Goal: Task Accomplishment & Management: Use online tool/utility

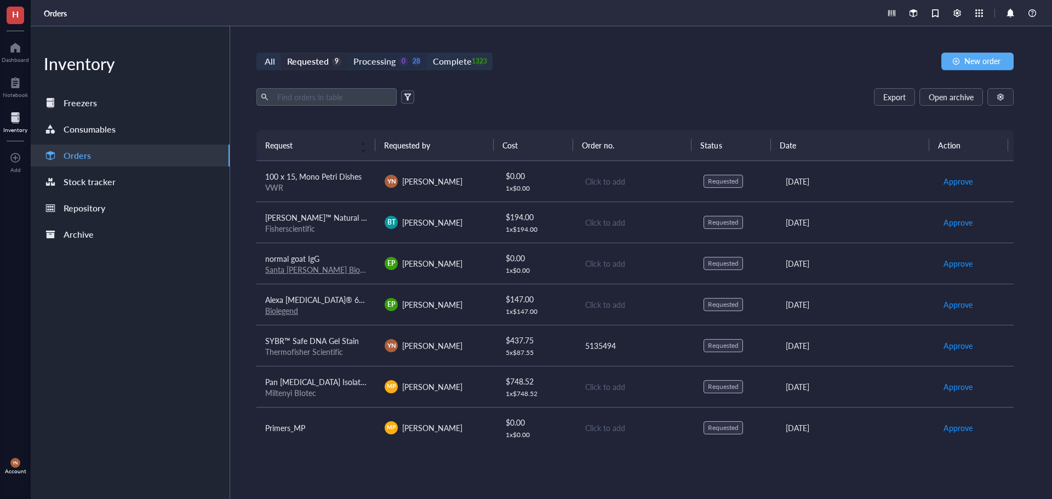
scroll to position [83, 0]
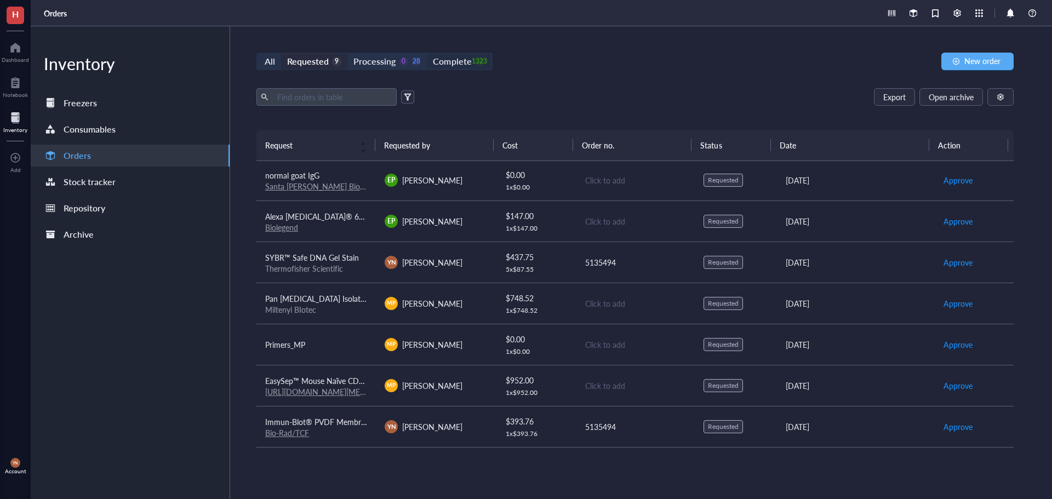
click at [475, 62] on div "1323" at bounding box center [479, 61] width 9 height 9
click at [427, 54] on input "Complete 1323" at bounding box center [427, 54] width 0 height 0
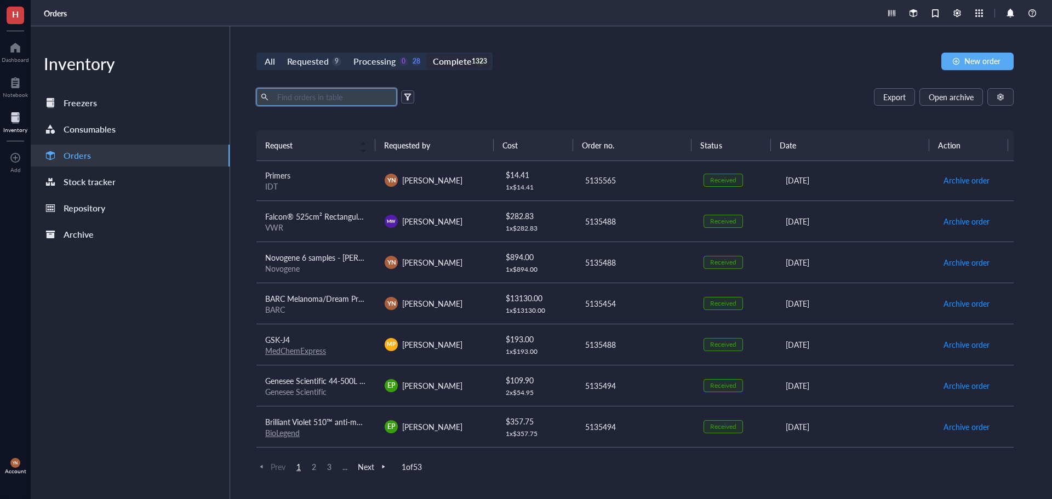
click at [305, 100] on input "text" at bounding box center [332, 97] width 119 height 16
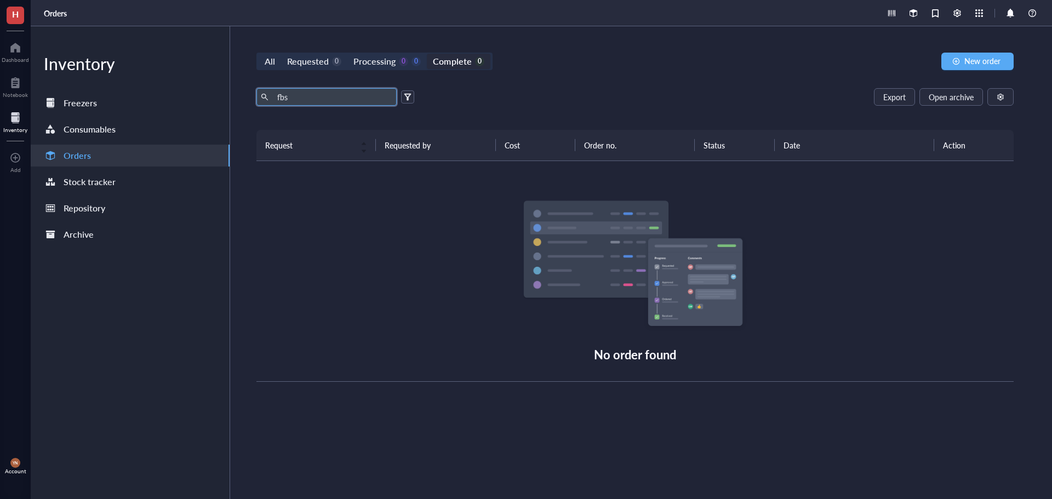
type input "fbs"
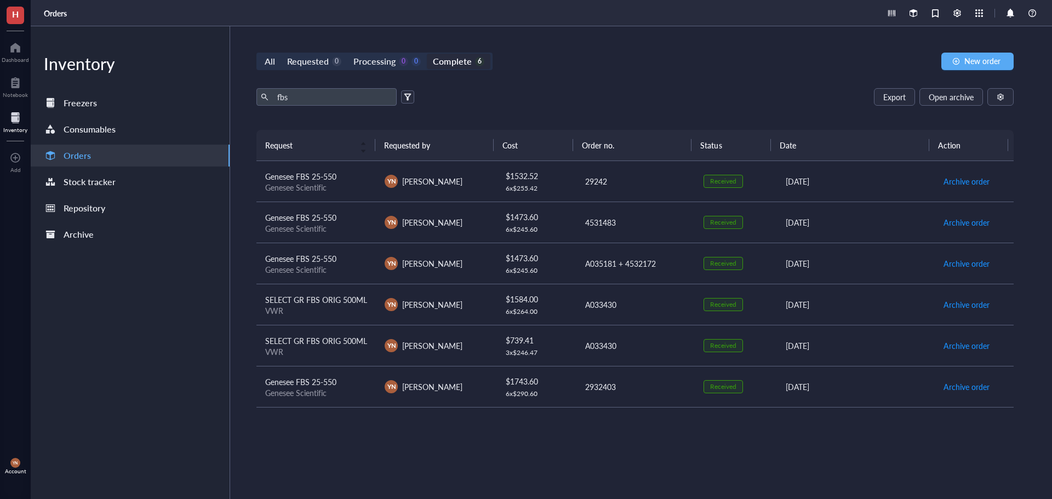
click at [536, 95] on div "fbs Export Open archive" at bounding box center [634, 97] width 757 height 18
drag, startPoint x: 309, startPoint y: 91, endPoint x: 258, endPoint y: 92, distance: 51.0
click at [258, 92] on span "fbs" at bounding box center [326, 97] width 140 height 18
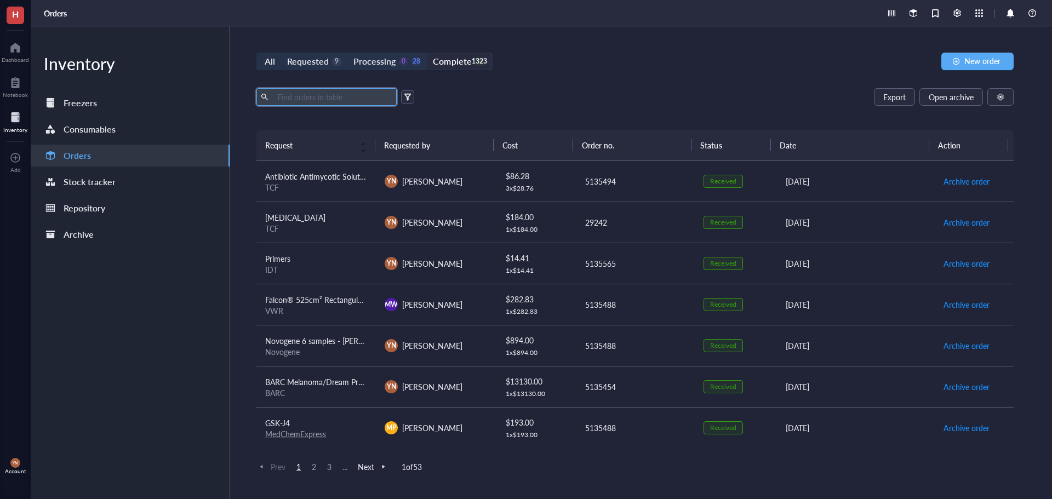
click at [310, 55] on div "Requested" at bounding box center [308, 61] width 42 height 15
click at [281, 54] on input "Requested 9" at bounding box center [281, 54] width 0 height 0
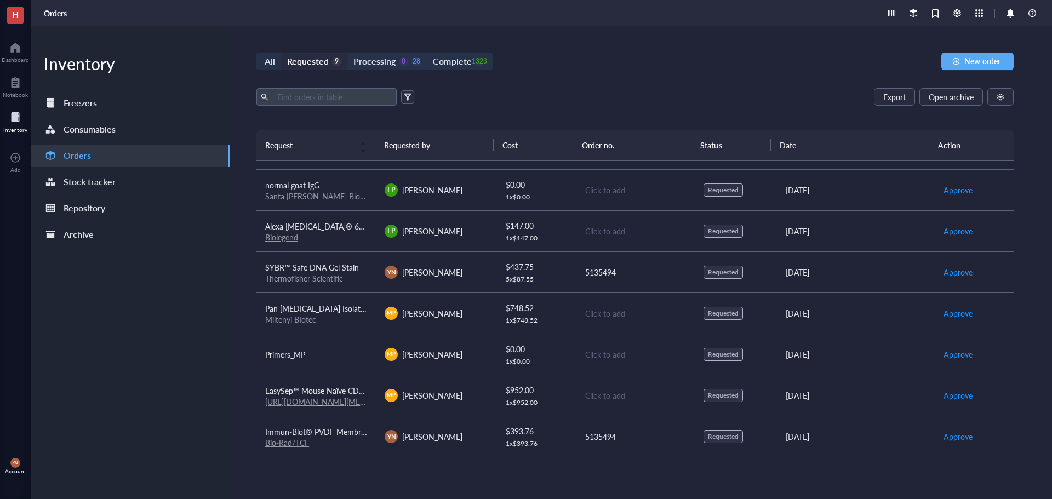
scroll to position [83, 0]
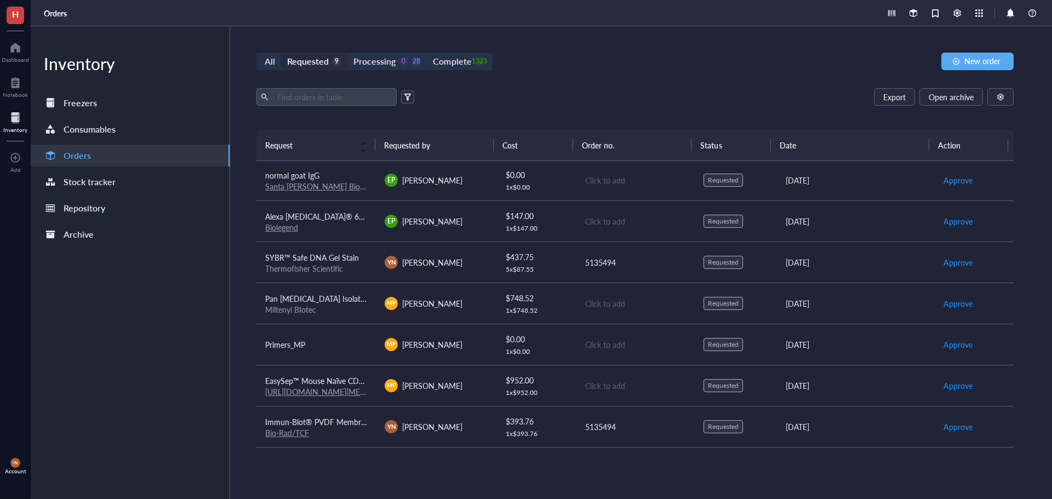
click at [339, 373] on td "EasySep™ Mouse Naïve CD8+ [MEDICAL_DATA] Isolation Kit [URL][DOMAIN_NAME][MEDIC…" at bounding box center [315, 385] width 119 height 41
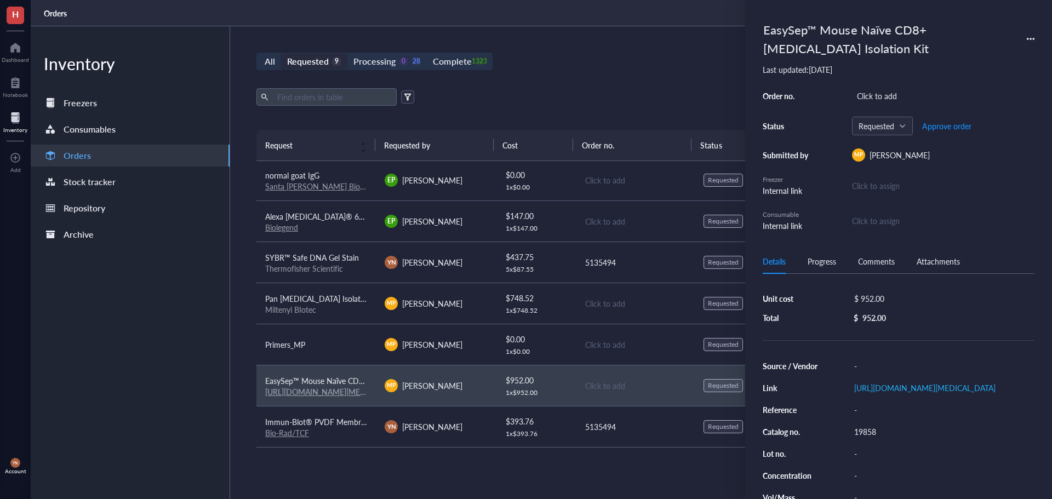
scroll to position [55, 0]
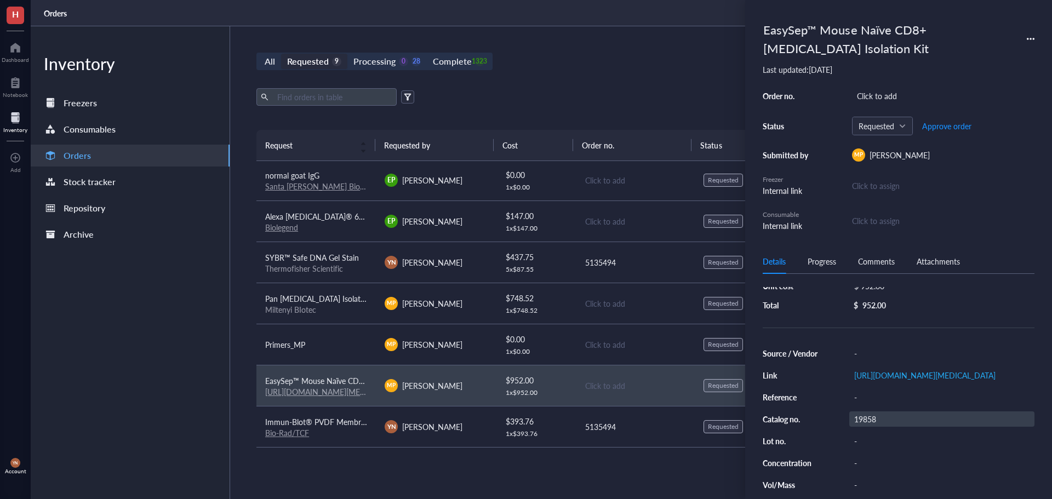
click at [868, 427] on div "19858" at bounding box center [941, 418] width 185 height 15
click at [868, 426] on input "19858" at bounding box center [866, 419] width 33 height 14
